Goal: Task Accomplishment & Management: Use online tool/utility

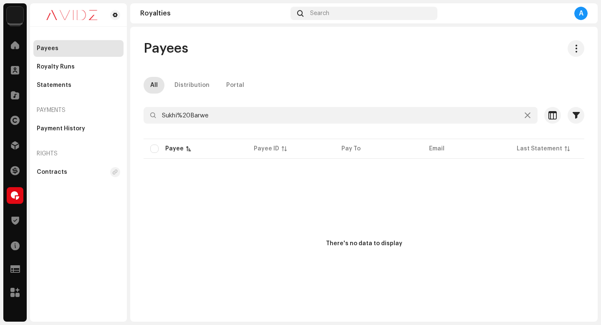
click at [299, 68] on div "Payees All Distribution Portal Sukhi%20Barwe Selected 0 Deselect all 0 Options …" at bounding box center [364, 183] width 468 height 287
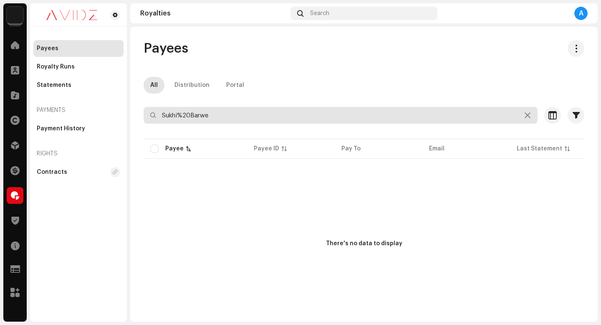
click at [489, 119] on input "Sukhi%20Barwe" at bounding box center [341, 115] width 394 height 17
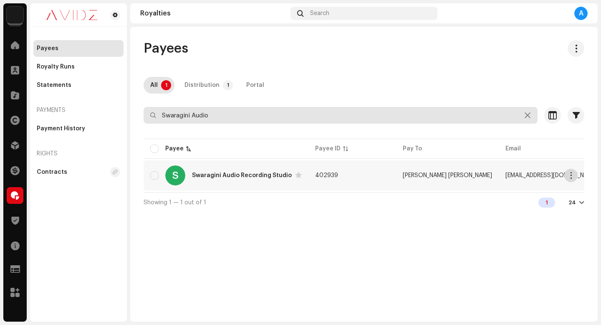
type input "Swaragini Audio"
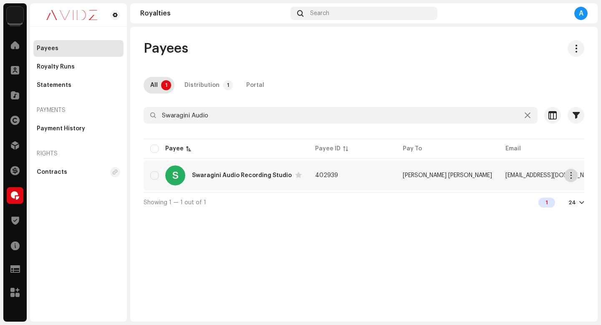
click at [568, 176] on span "button" at bounding box center [571, 175] width 6 height 7
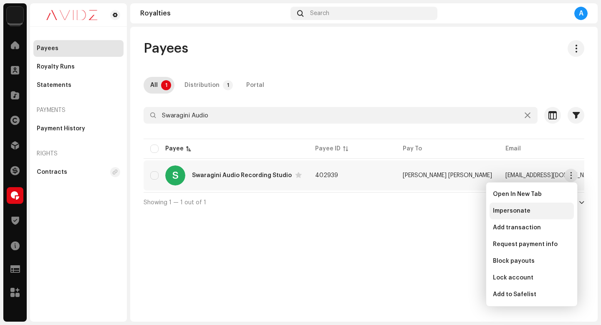
click at [544, 213] on div "Impersonate" at bounding box center [532, 210] width 78 height 7
